Goal: Task Accomplishment & Management: Use online tool/utility

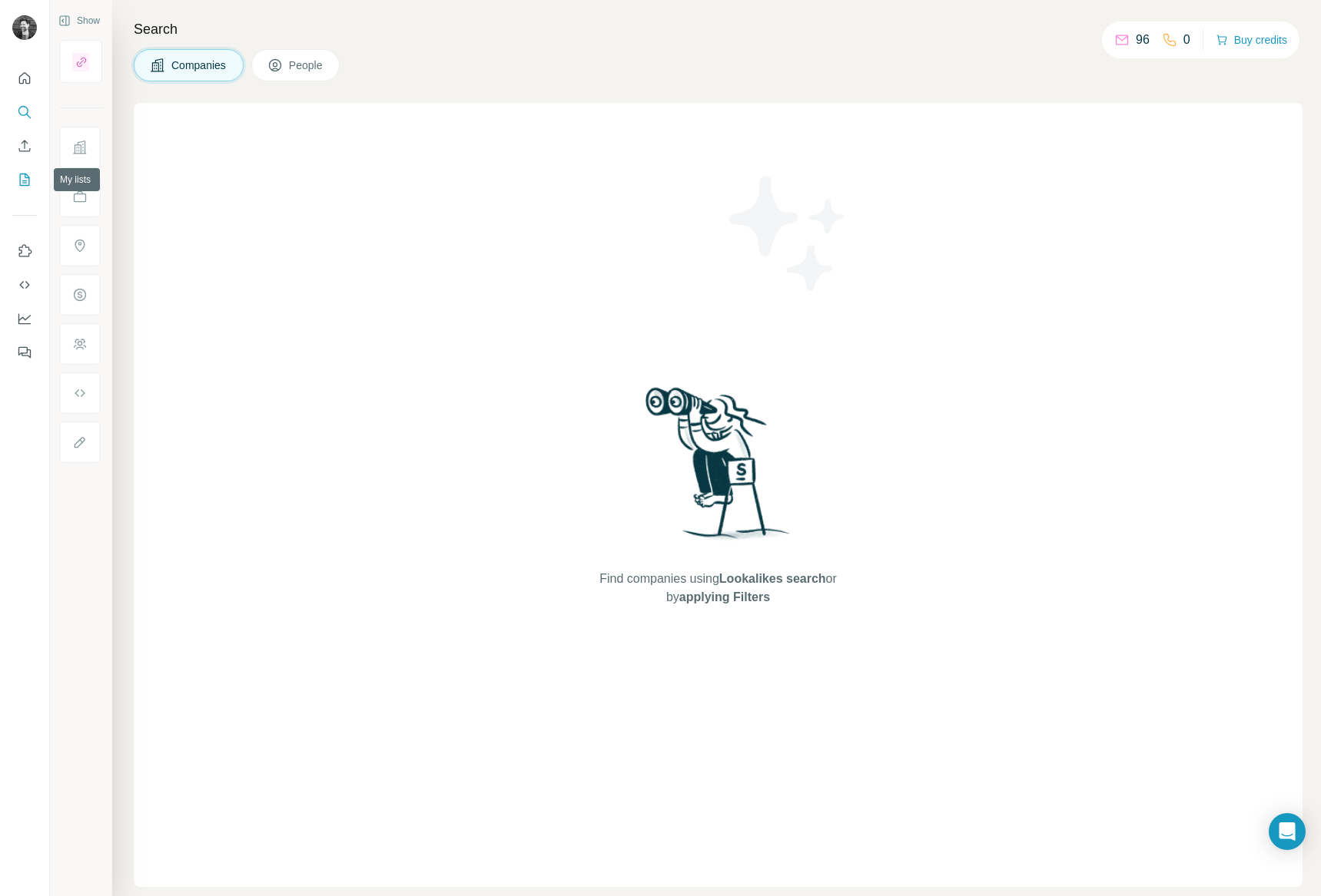
click at [21, 181] on icon "My lists" at bounding box center [25, 180] width 15 height 15
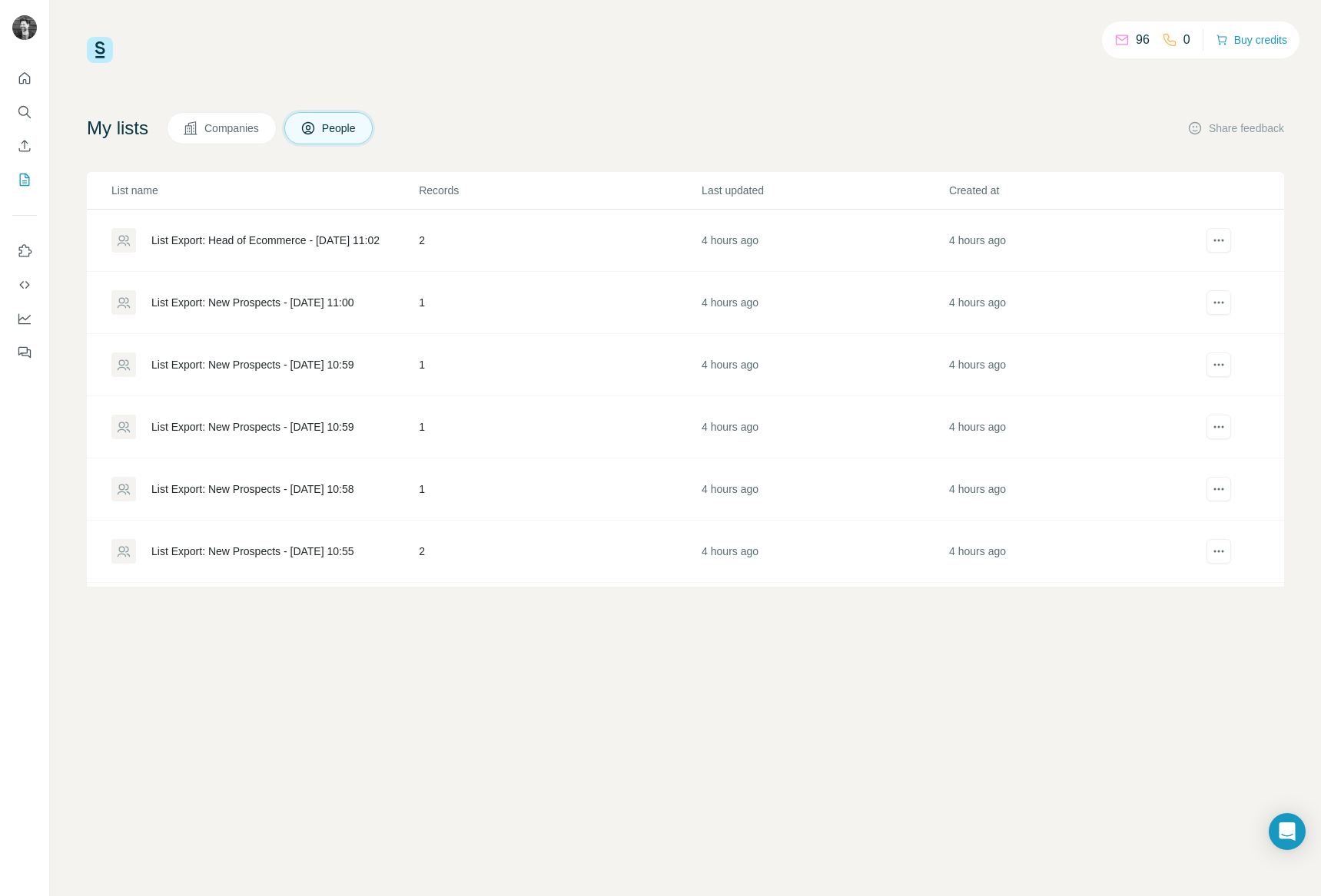
click at [239, 138] on button "Companies" at bounding box center [222, 128] width 110 height 33
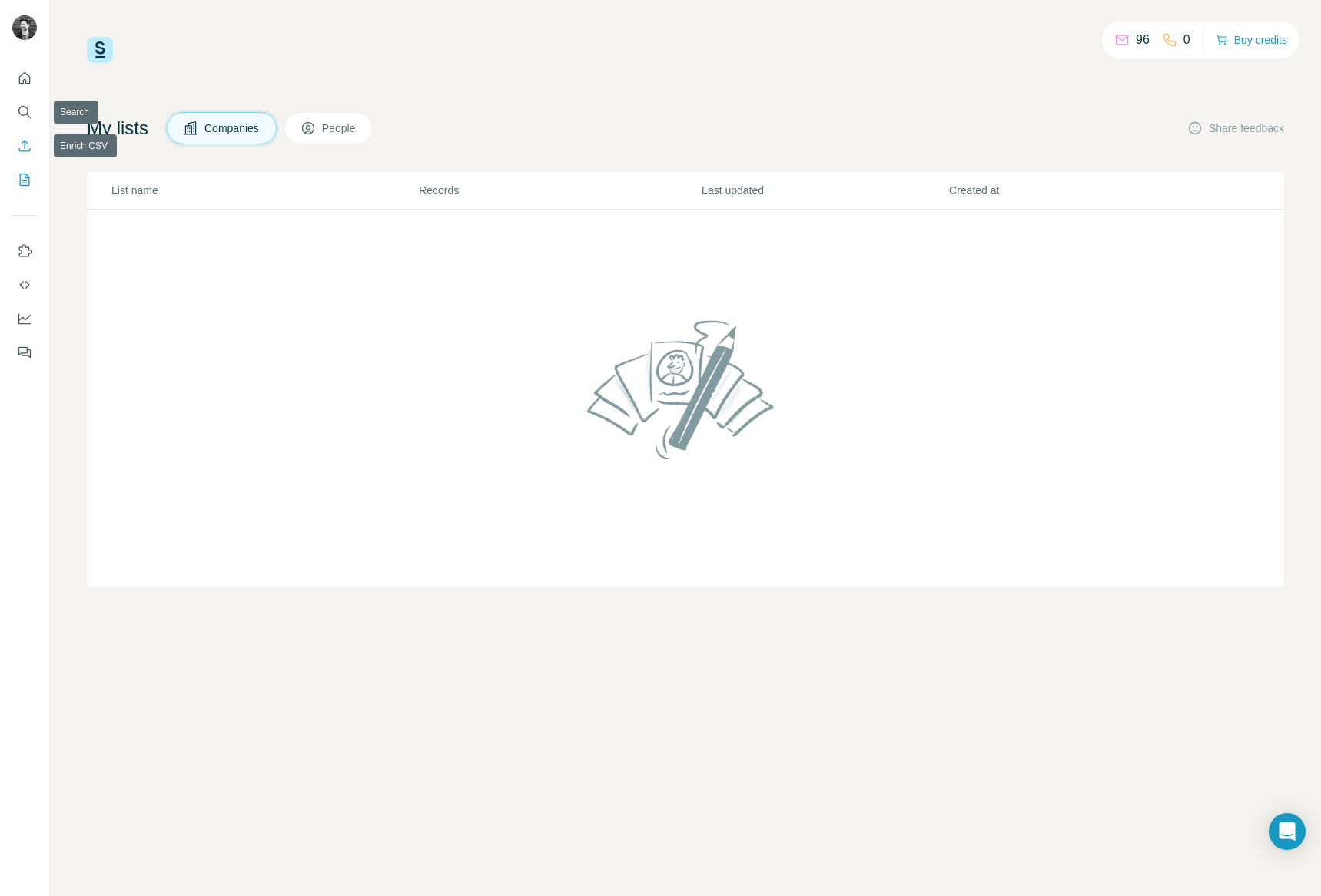
click at [25, 143] on icon "Enrich CSV" at bounding box center [24, 145] width 11 height 11
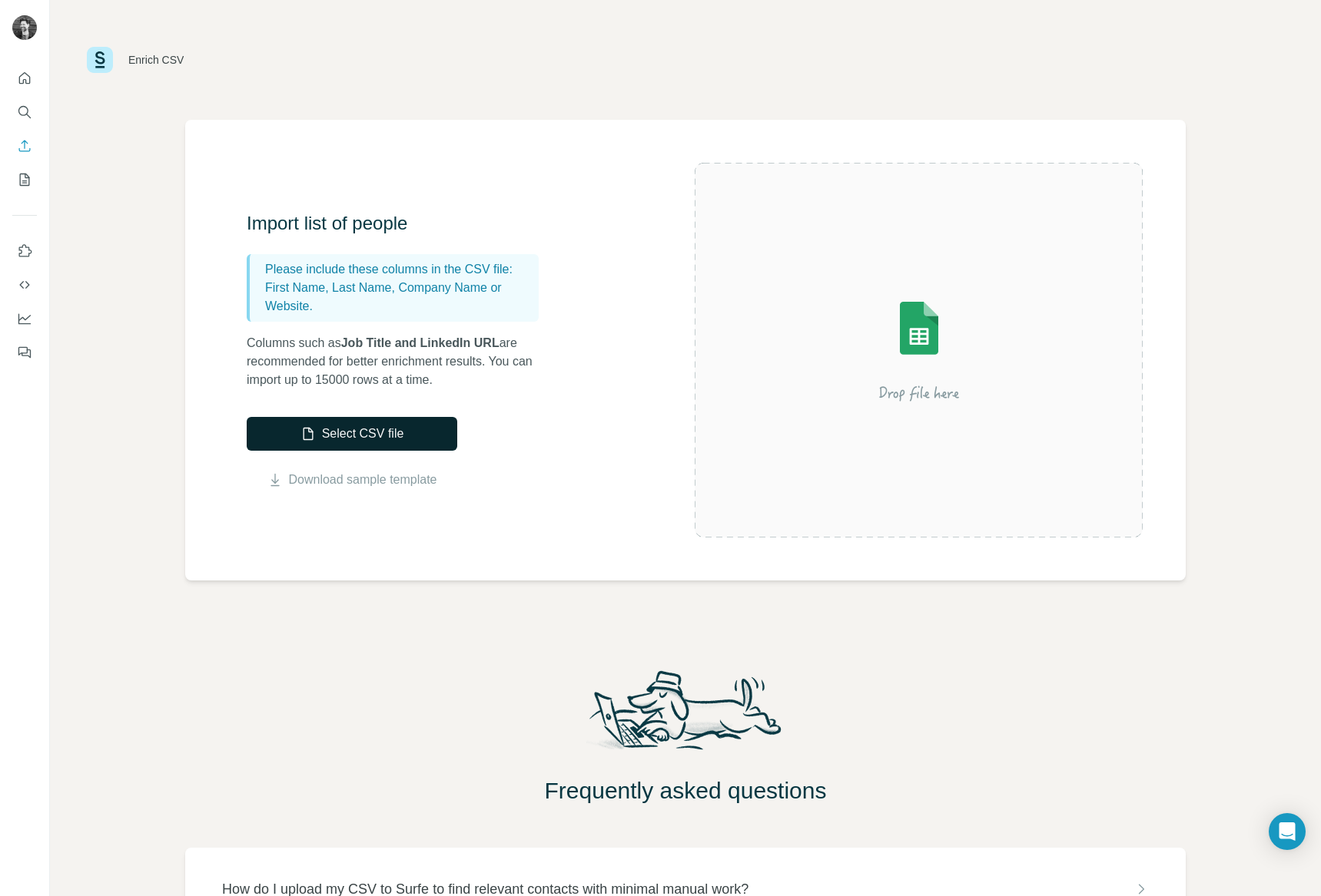
click at [372, 434] on button "Select CSV file" at bounding box center [352, 433] width 211 height 33
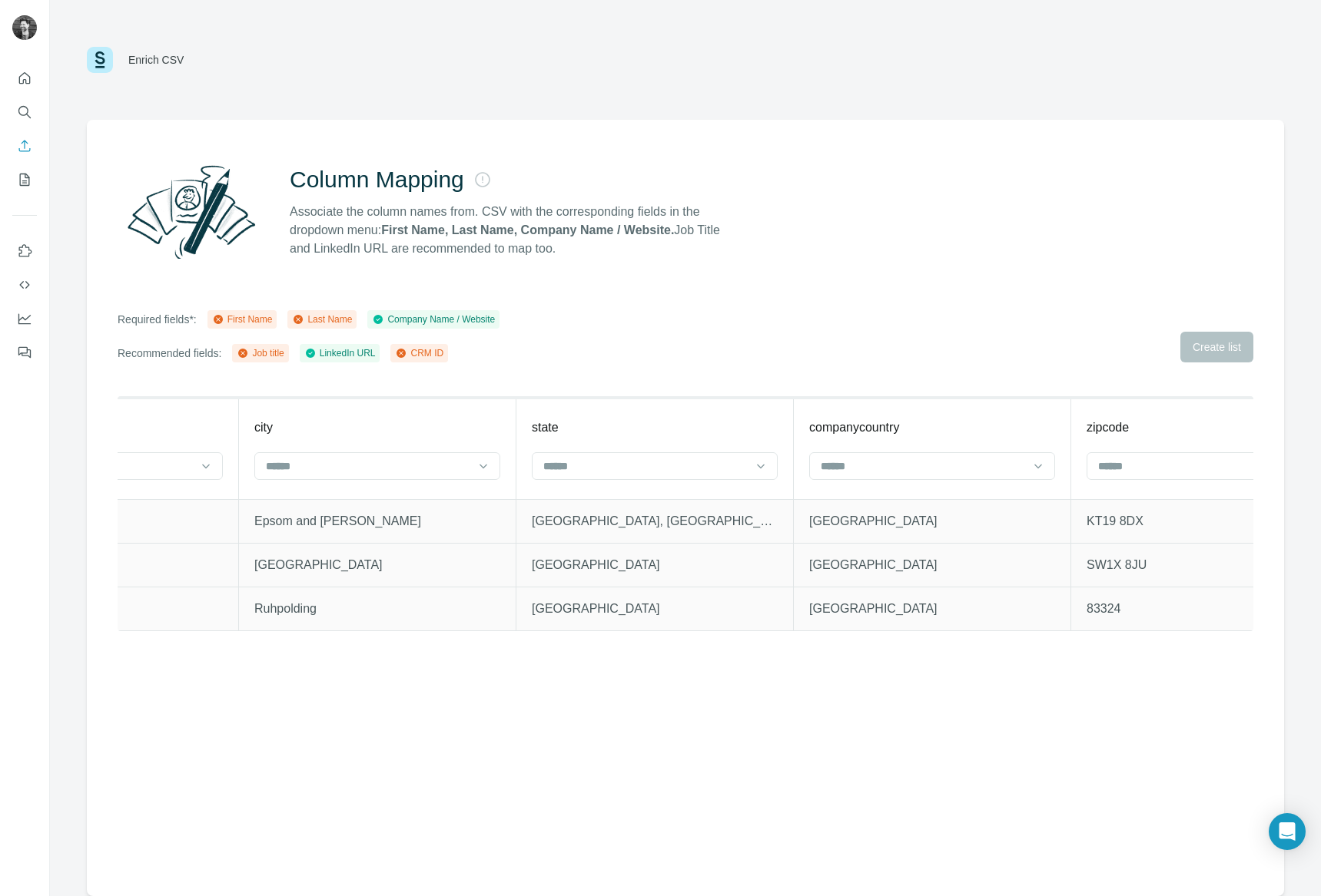
scroll to position [0, 1545]
click at [373, 460] on input at bounding box center [366, 466] width 207 height 17
click at [414, 415] on th "city" at bounding box center [376, 448] width 277 height 101
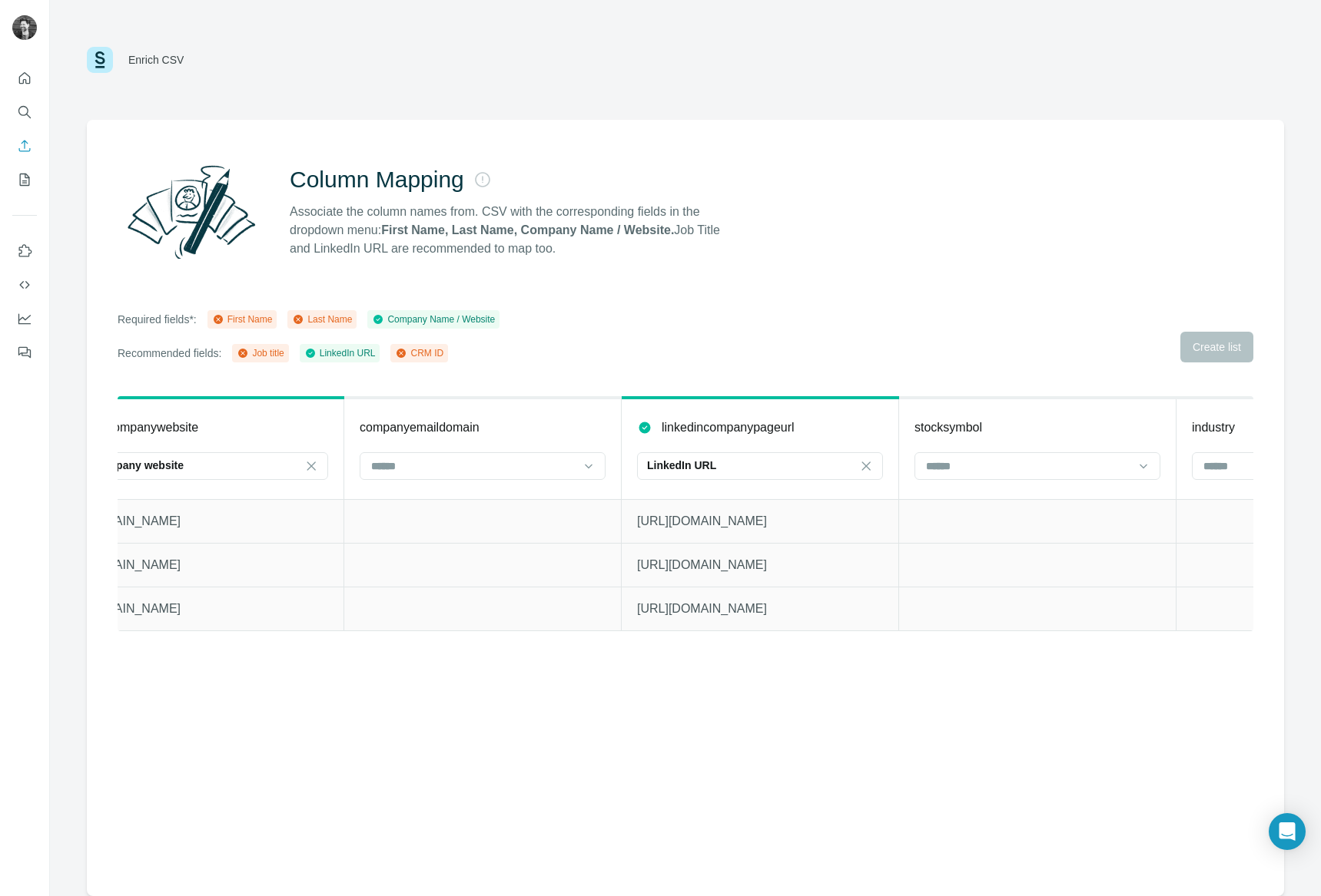
scroll to position [0, 0]
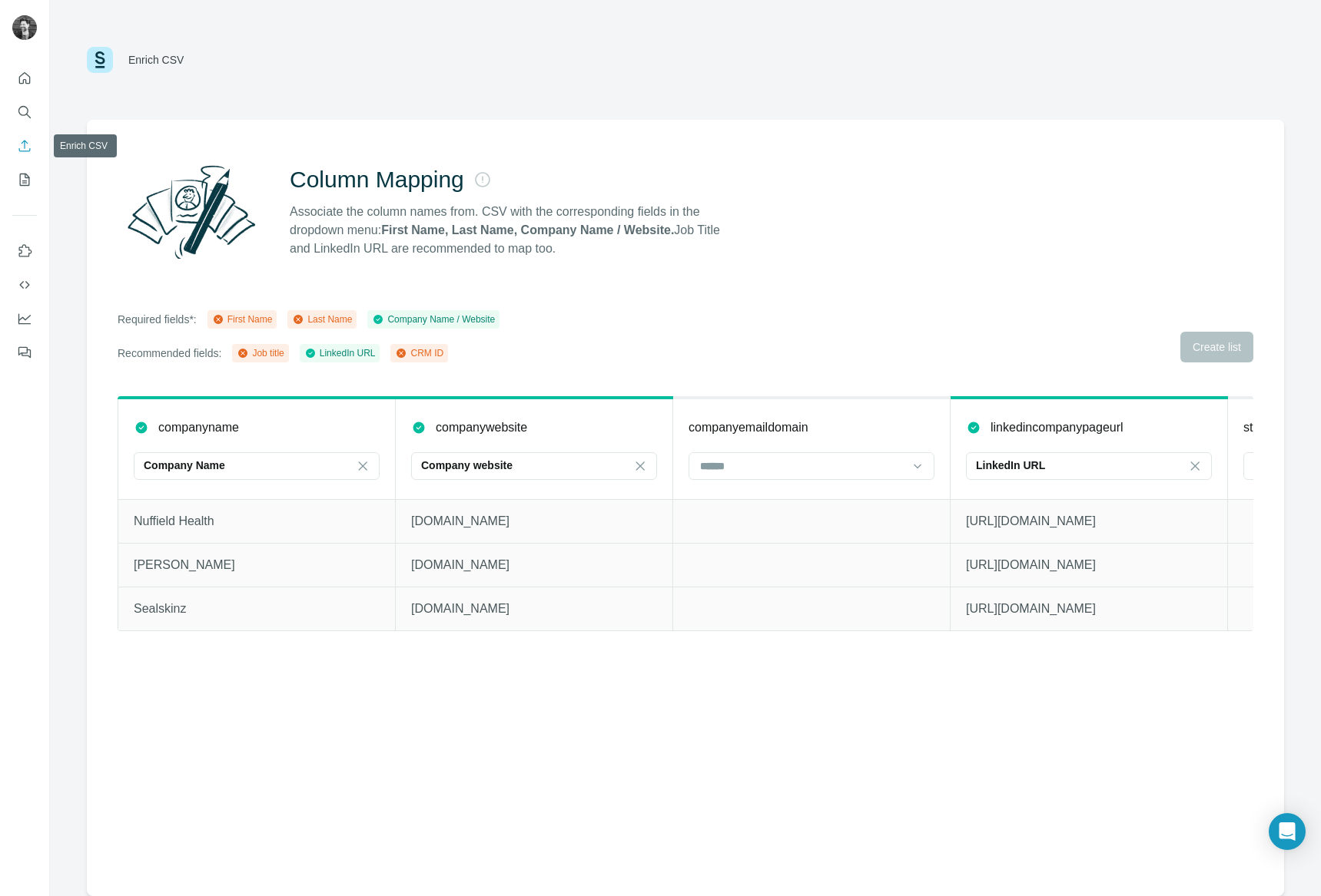
click at [33, 147] on button "Enrich CSV" at bounding box center [24, 145] width 25 height 27
click at [42, 181] on div at bounding box center [24, 211] width 49 height 312
click at [27, 172] on icon "My lists" at bounding box center [25, 180] width 15 height 15
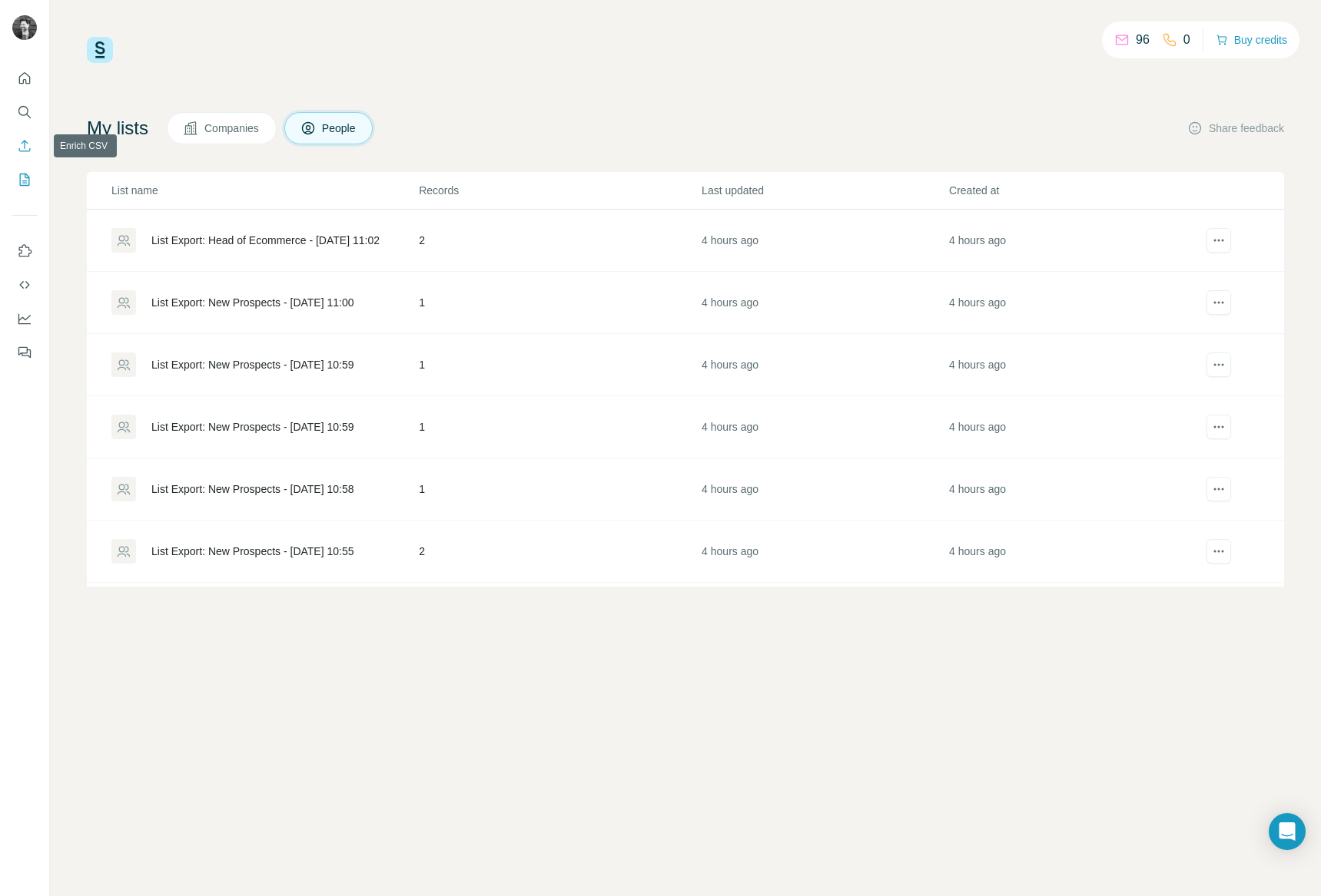
click at [30, 141] on icon "Enrich CSV" at bounding box center [25, 146] width 15 height 15
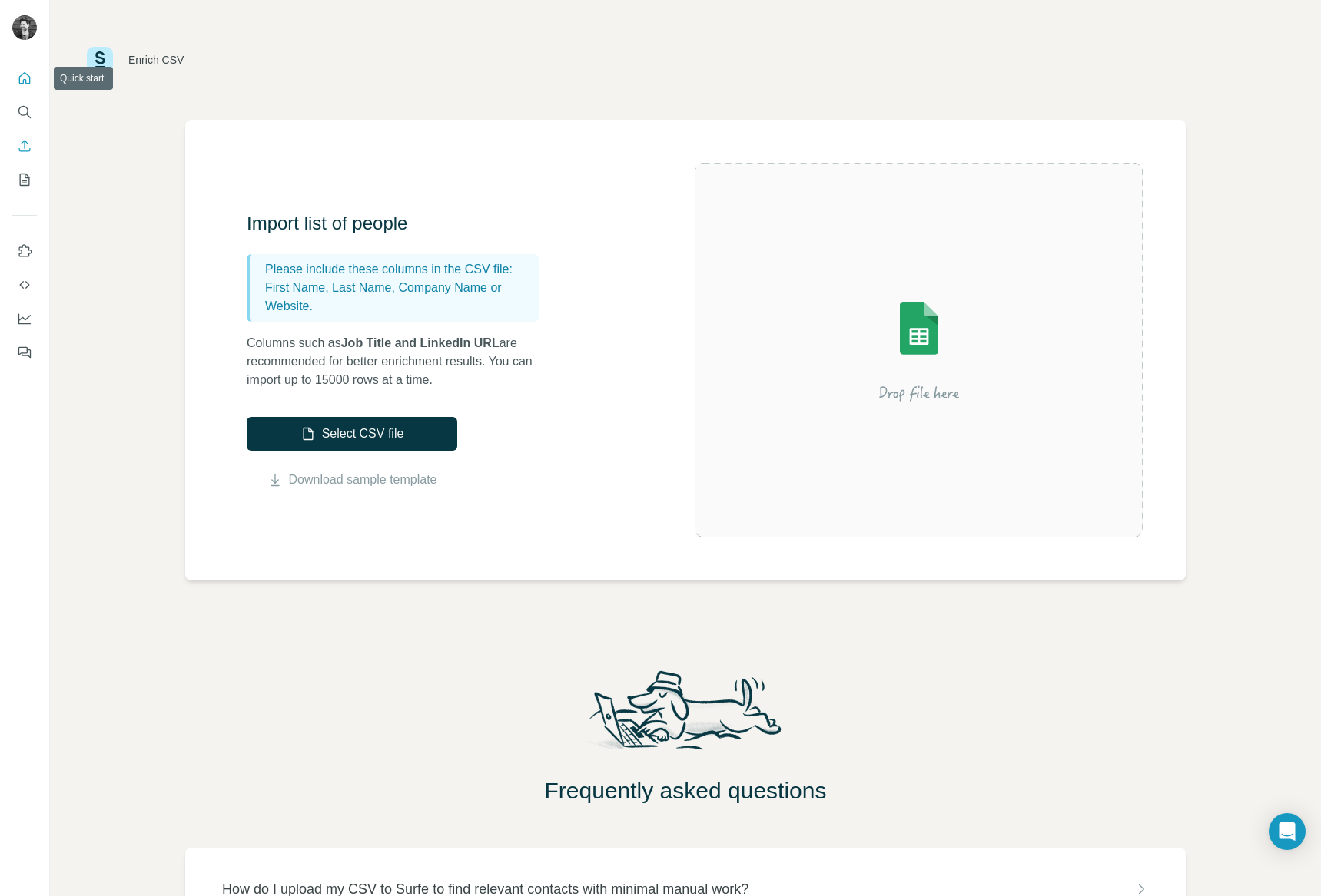
click at [25, 81] on icon "Quick start" at bounding box center [25, 79] width 15 height 15
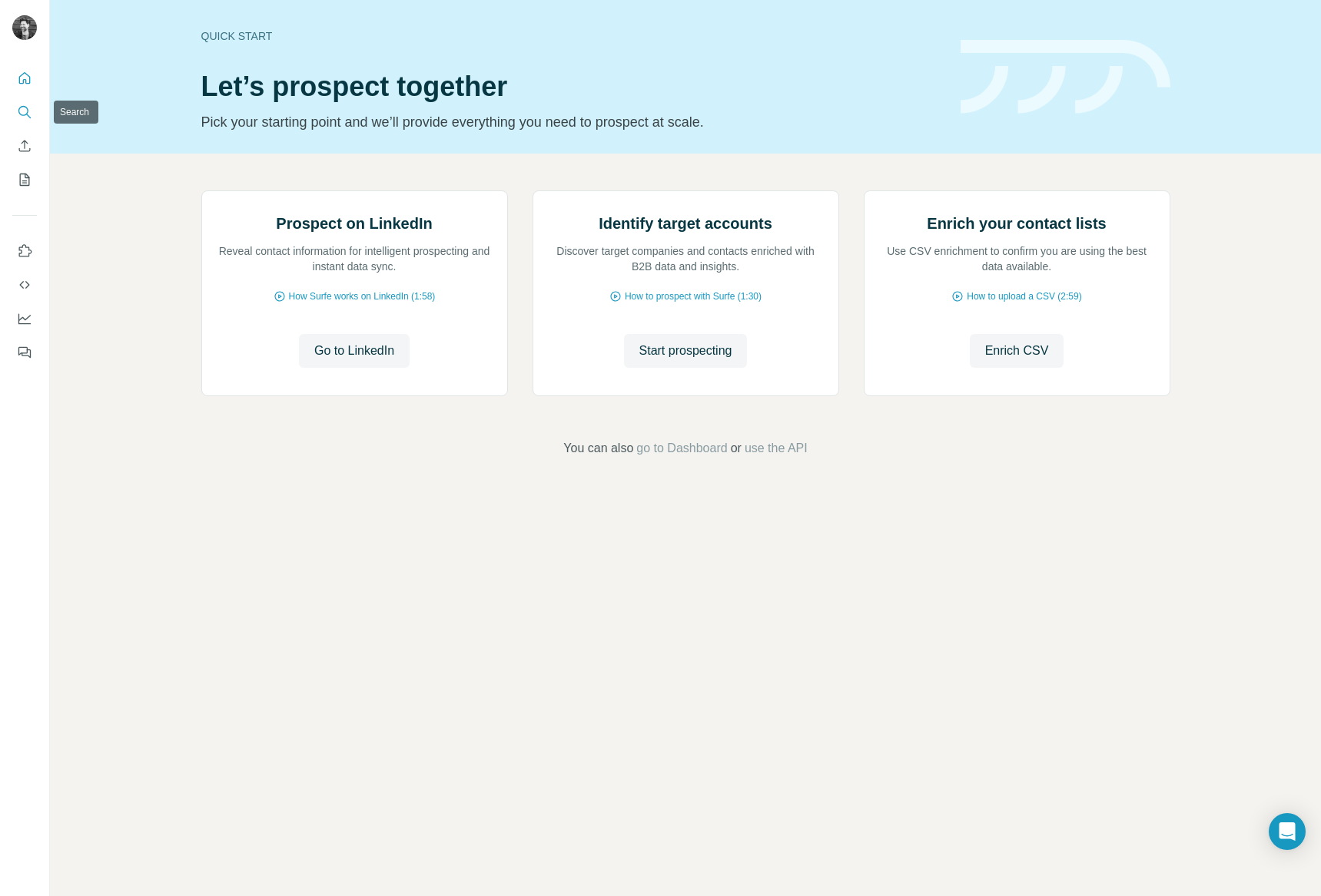
click at [23, 116] on icon "Search" at bounding box center [24, 111] width 10 height 10
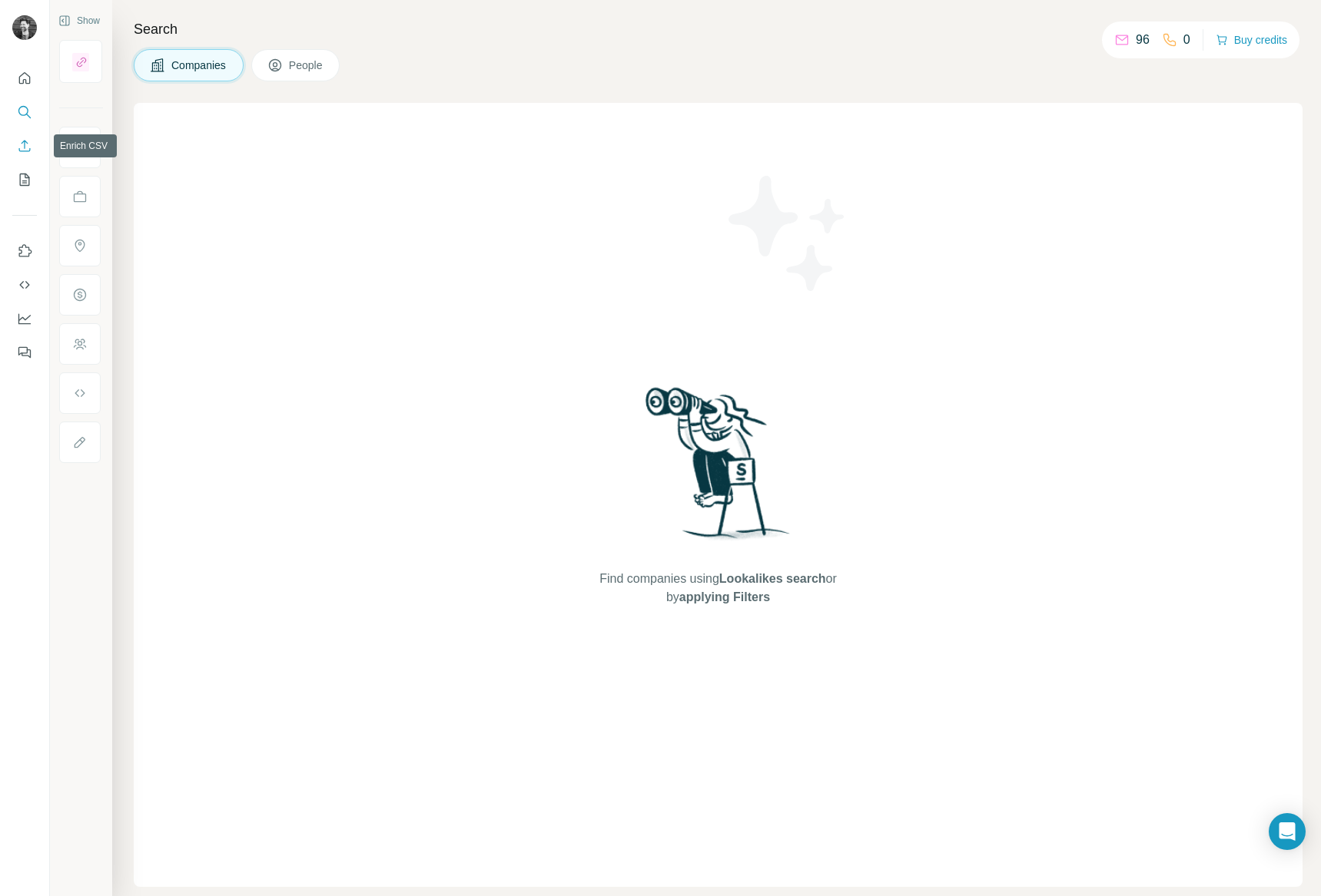
click at [27, 151] on icon "Enrich CSV" at bounding box center [24, 145] width 11 height 11
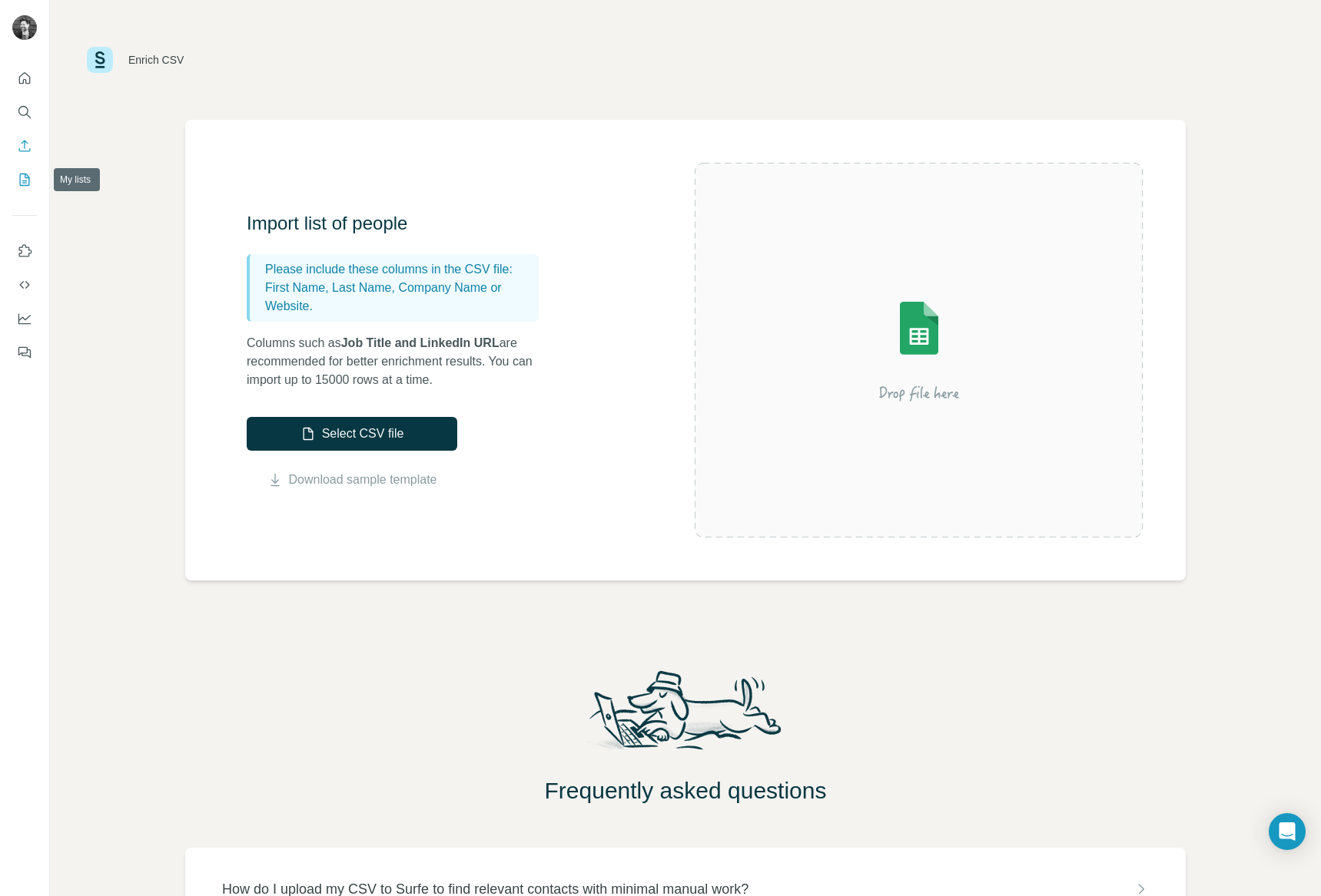
click at [28, 178] on icon "My lists" at bounding box center [26, 179] width 8 height 10
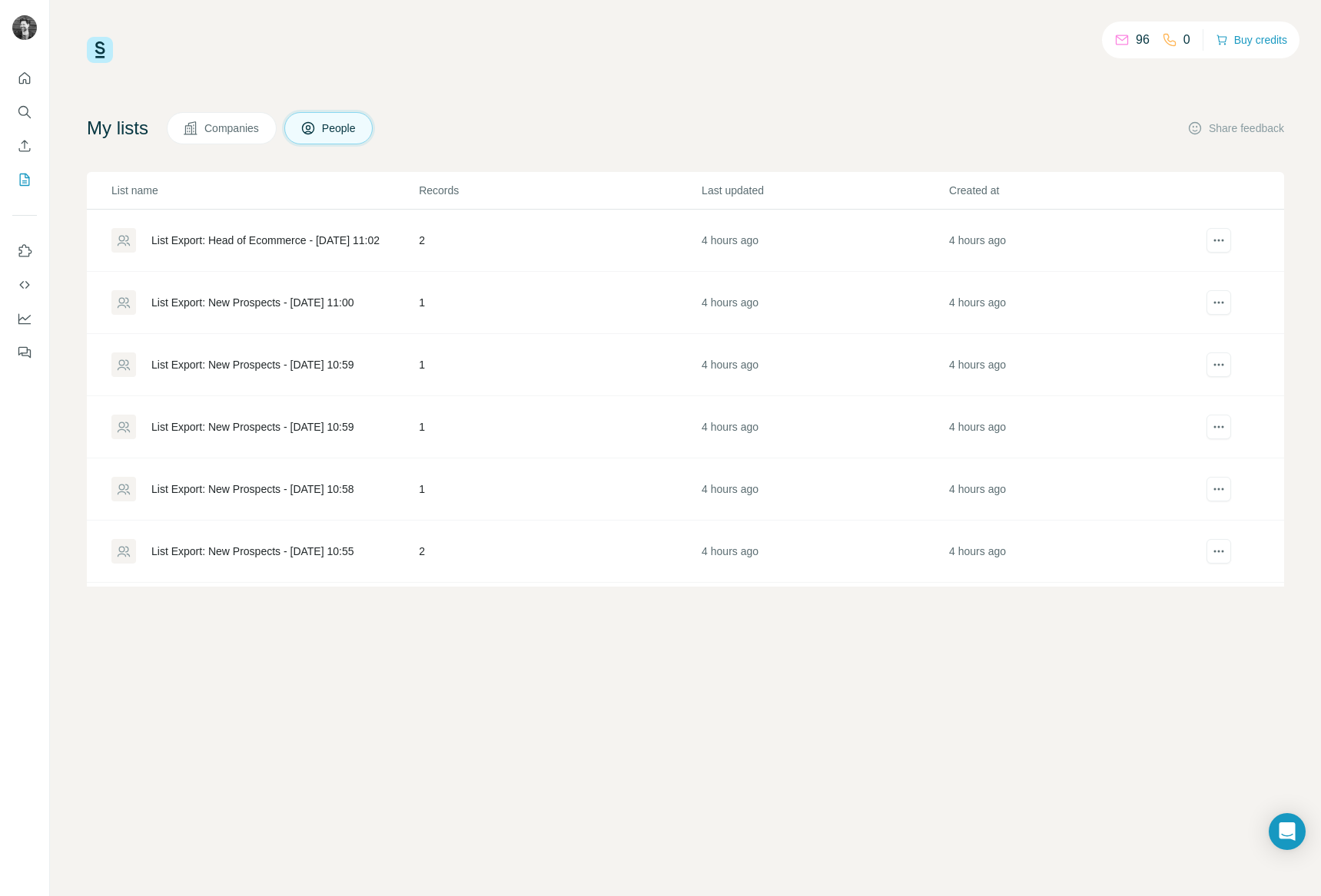
click at [207, 134] on button "Companies" at bounding box center [222, 128] width 110 height 33
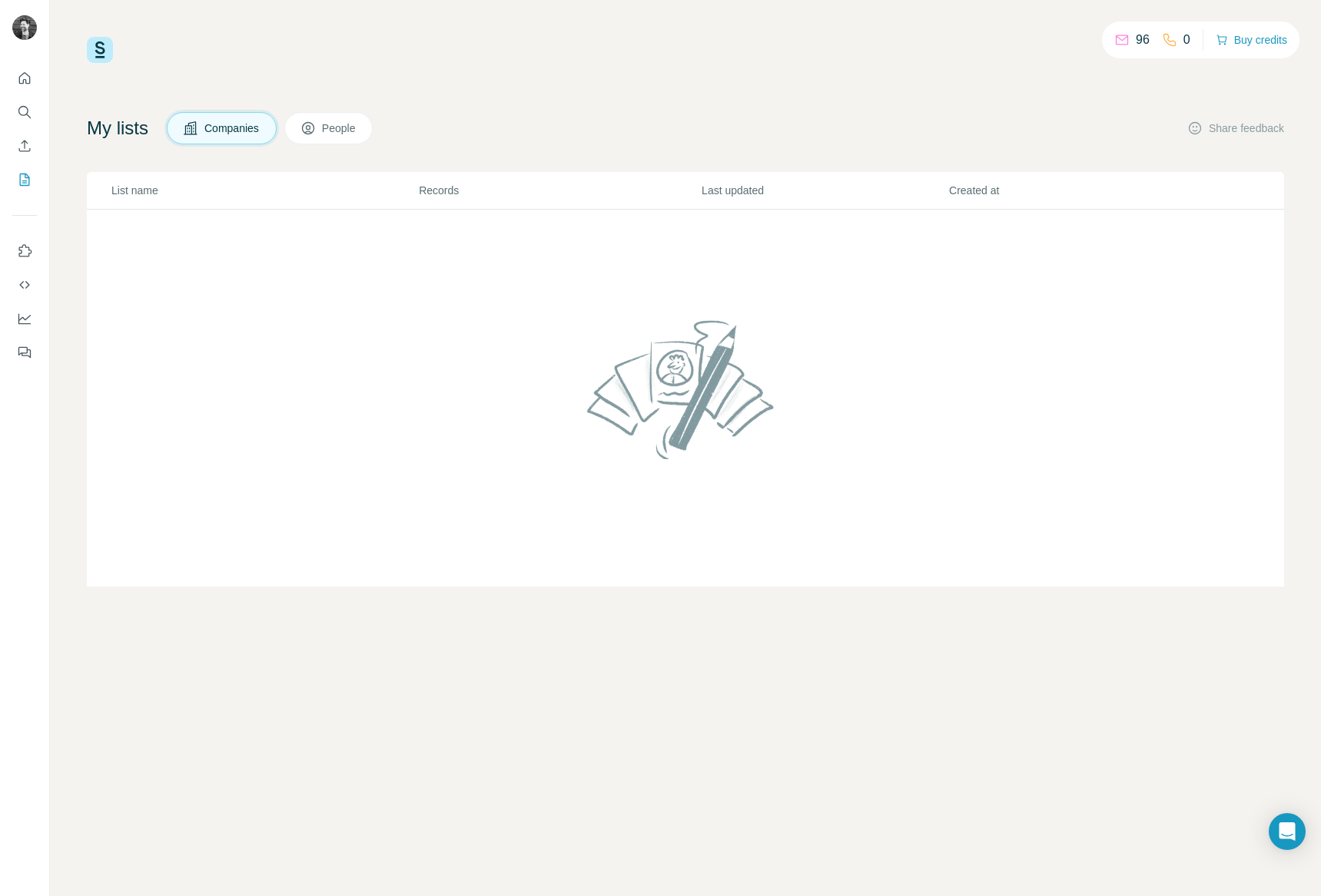
click at [348, 134] on span "People" at bounding box center [339, 128] width 35 height 15
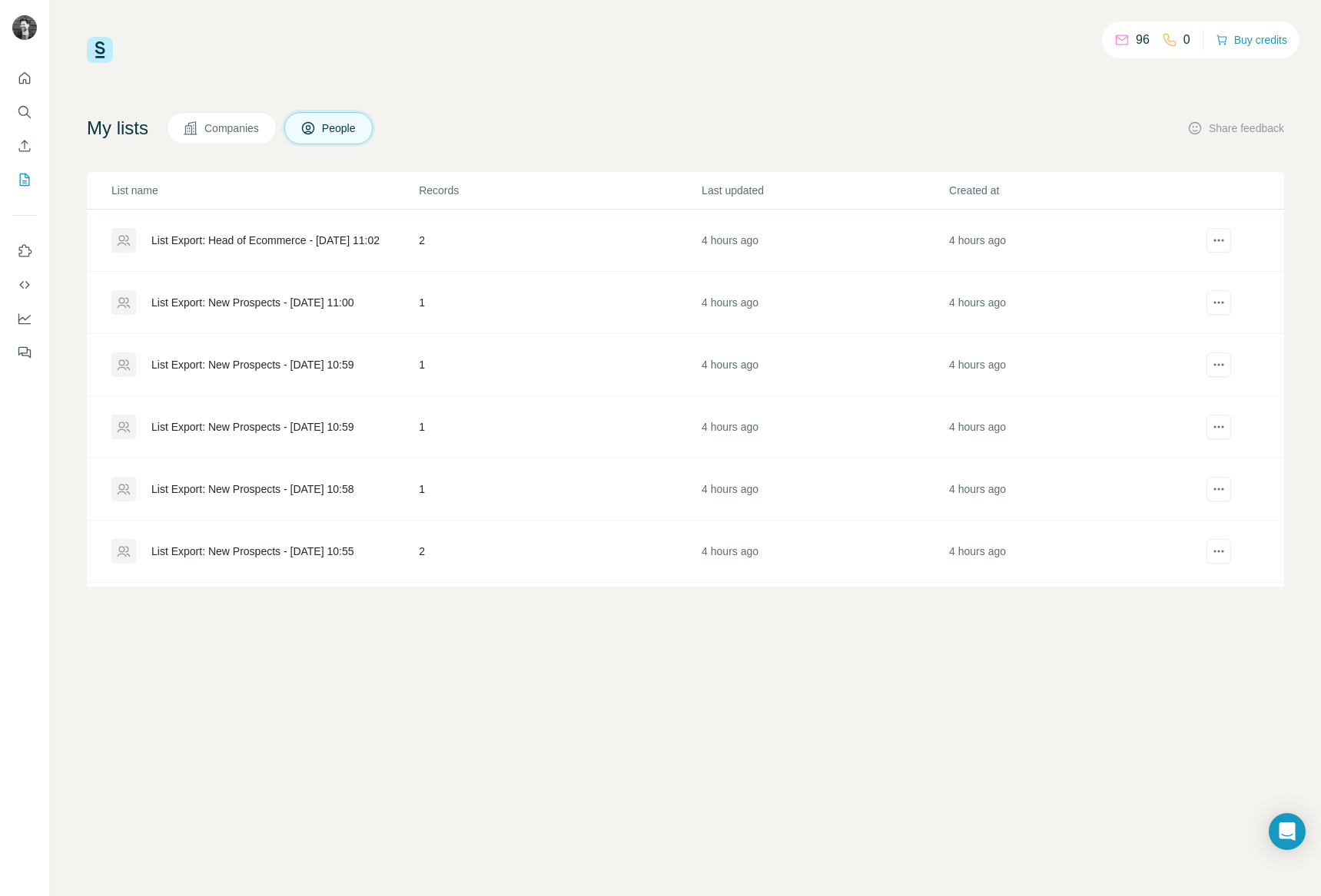
click at [269, 234] on div "List Export: Head of Ecommerce - [DATE] 11:02" at bounding box center [265, 240] width 229 height 15
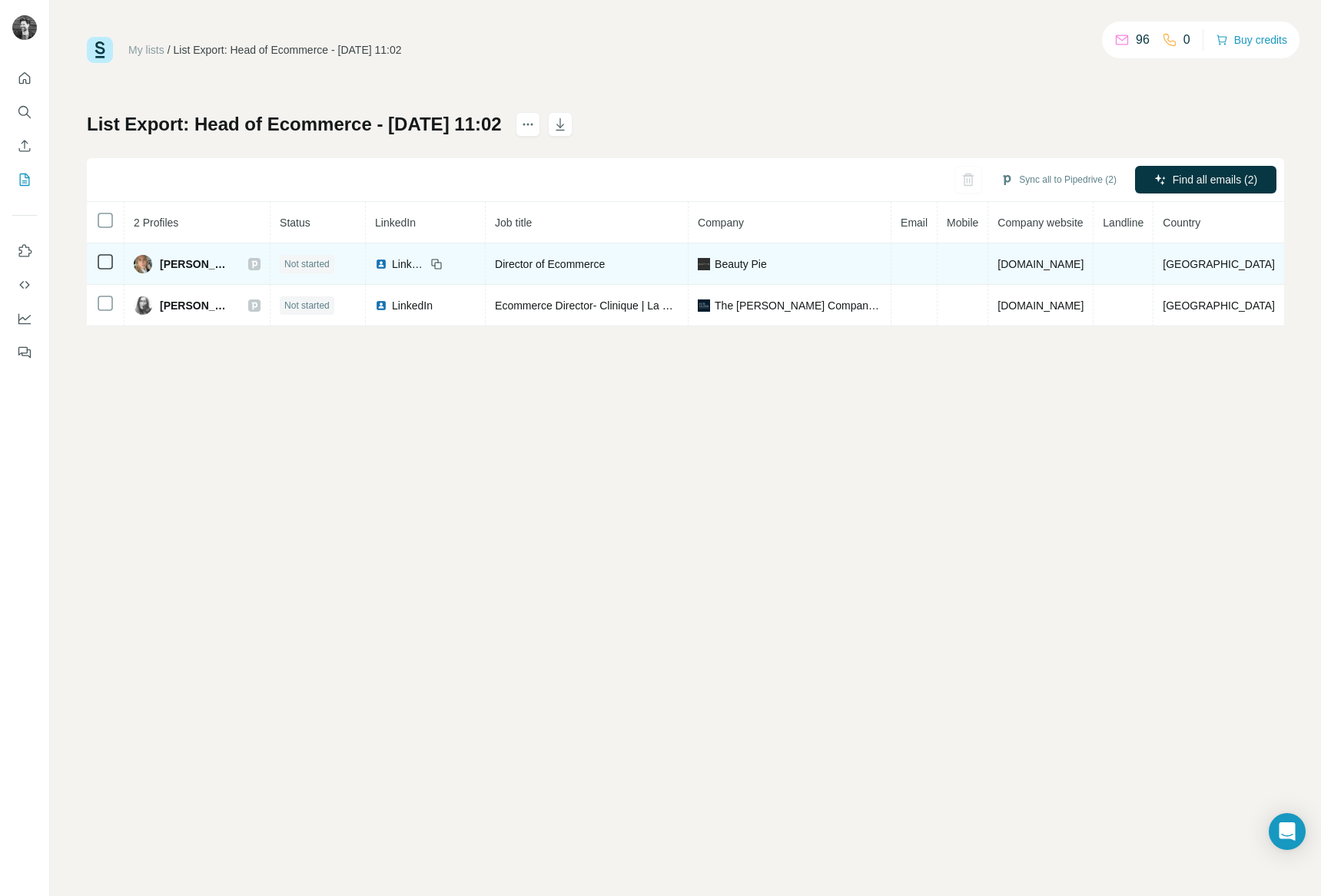
click at [739, 265] on span "Beauty Pie" at bounding box center [741, 264] width 52 height 15
click at [747, 264] on span "Beauty Pie" at bounding box center [741, 264] width 52 height 15
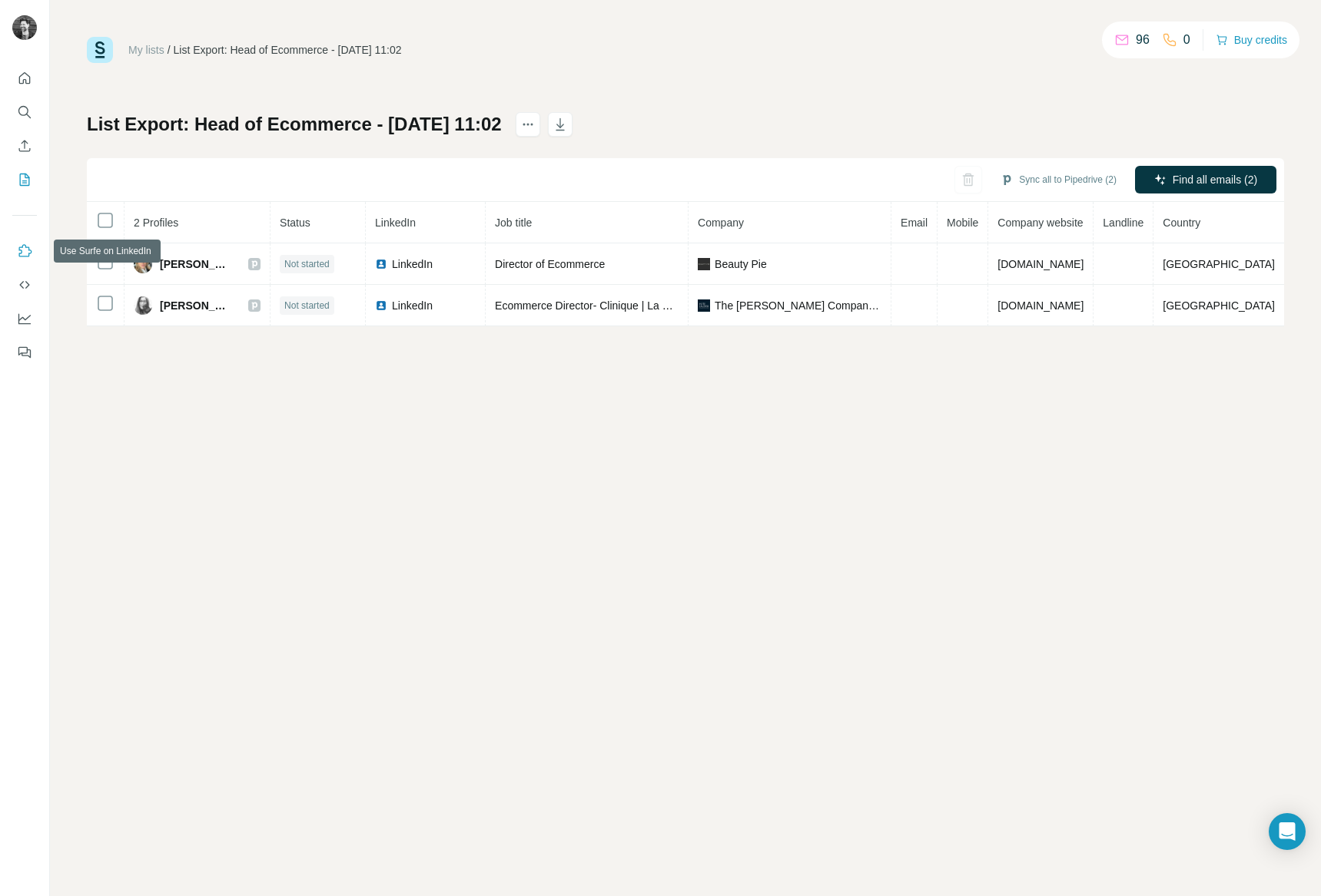
click at [21, 251] on icon "Use Surfe on LinkedIn" at bounding box center [25, 252] width 15 height 15
click at [33, 80] on button "Quick start" at bounding box center [24, 78] width 25 height 27
